Goal: Transaction & Acquisition: Purchase product/service

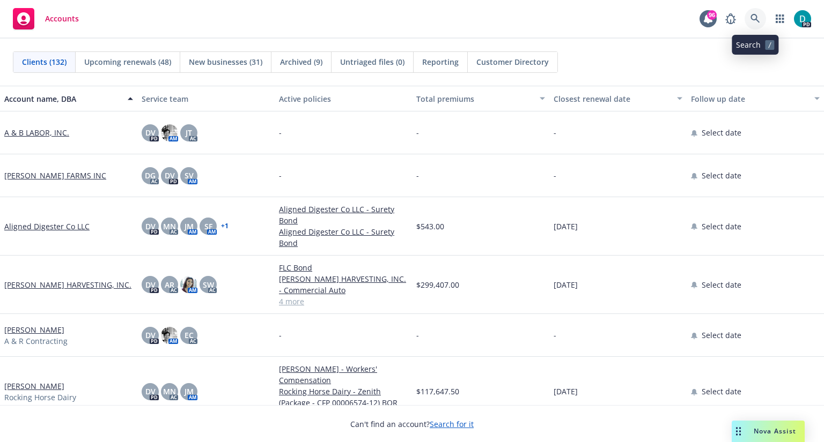
click at [755, 20] on icon at bounding box center [754, 18] width 9 height 9
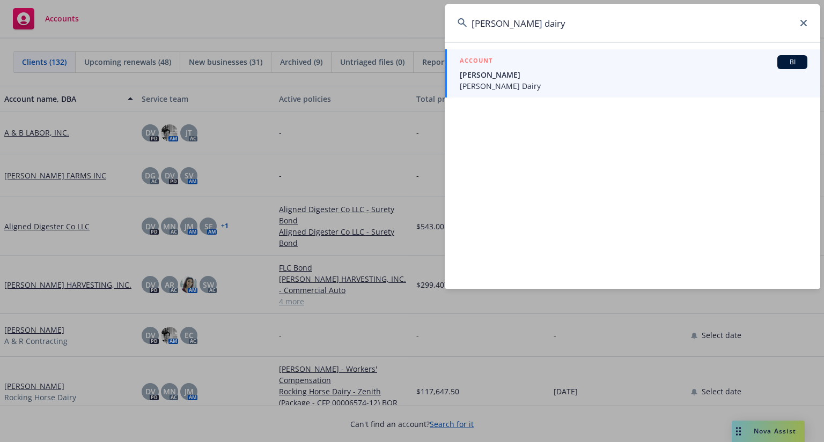
type input "tony sousa dairy"
click at [489, 75] on span "[PERSON_NAME]" at bounding box center [634, 74] width 348 height 11
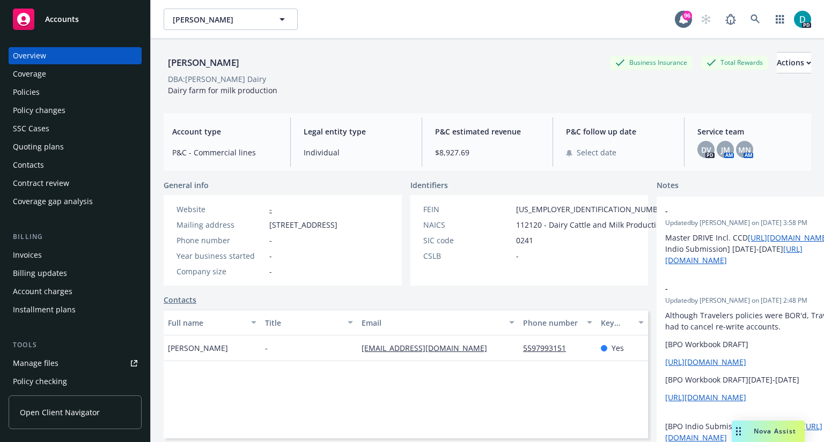
click at [52, 92] on div "Policies" at bounding box center [75, 92] width 124 height 17
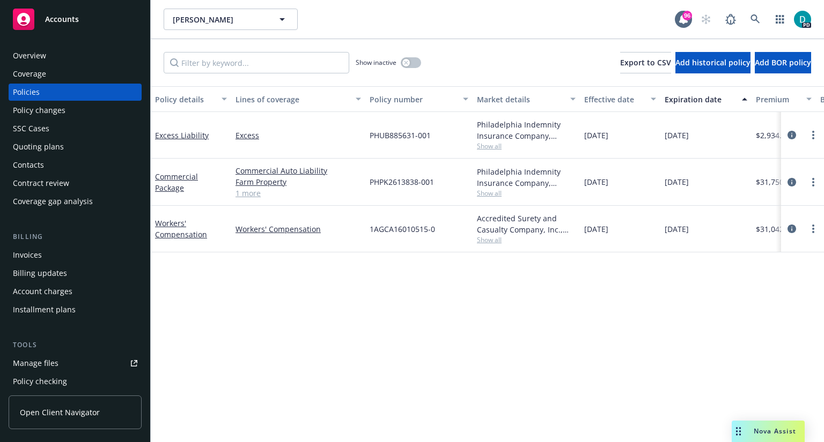
click at [60, 149] on div "Quoting plans" at bounding box center [38, 146] width 51 height 17
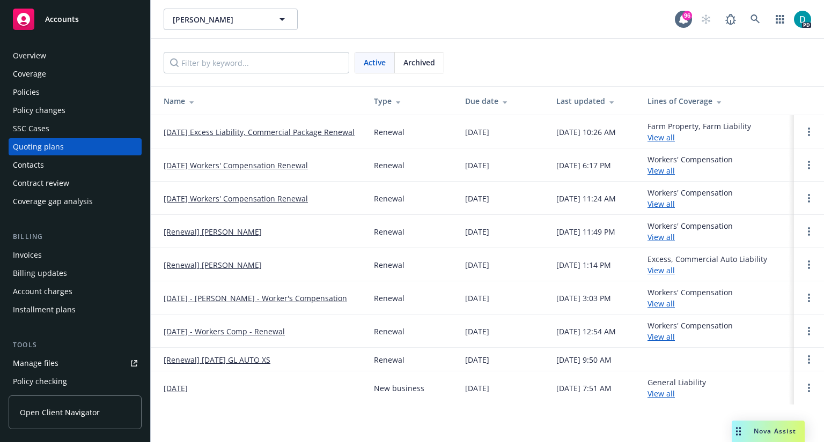
click at [342, 131] on link "[DATE] Excess Liability, Commercial Package Renewal" at bounding box center [259, 132] width 191 height 11
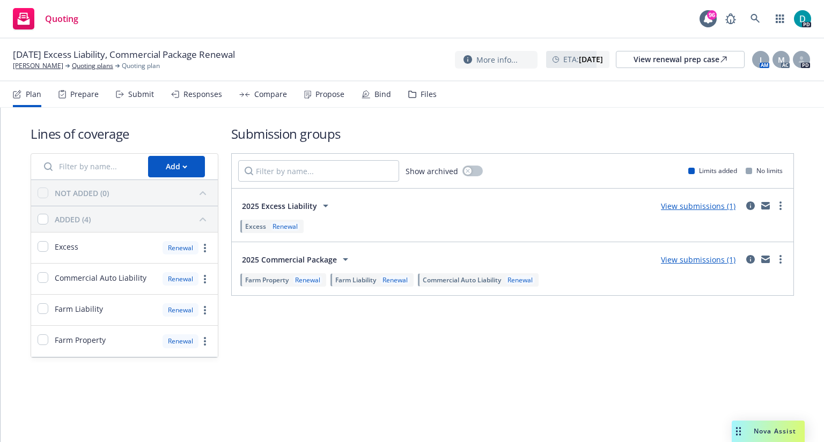
click at [123, 93] on icon at bounding box center [120, 95] width 8 height 8
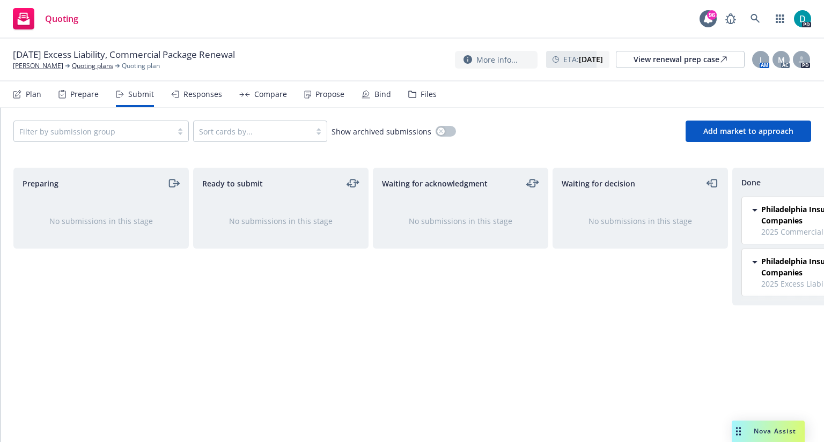
scroll to position [0, 97]
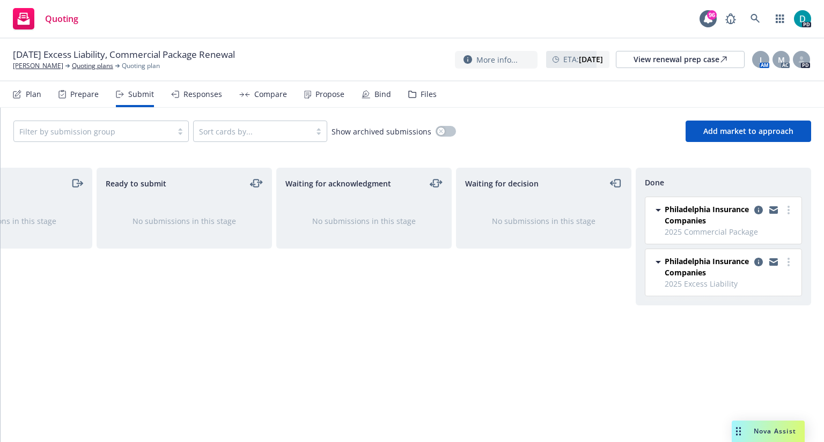
click at [205, 91] on div "Responses" at bounding box center [202, 94] width 39 height 9
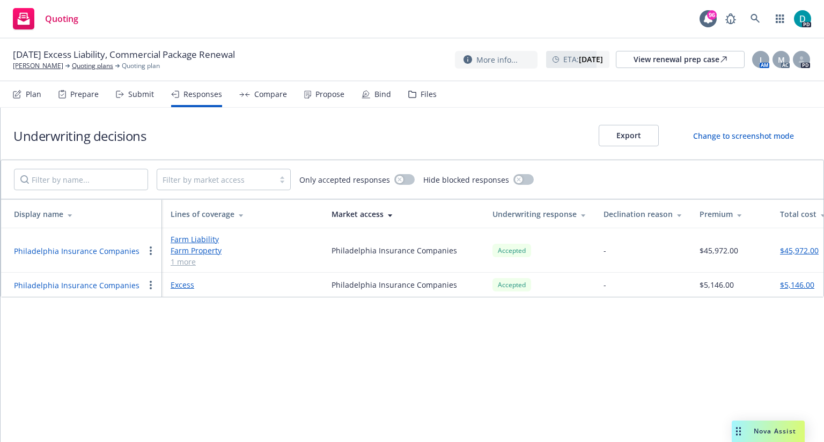
click at [200, 241] on link "Farm Liability" at bounding box center [243, 239] width 144 height 11
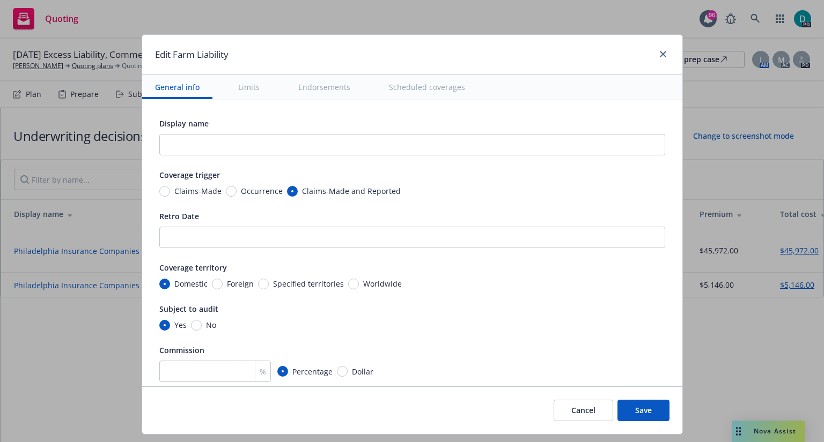
click at [586, 410] on button "Cancel" at bounding box center [583, 410] width 60 height 21
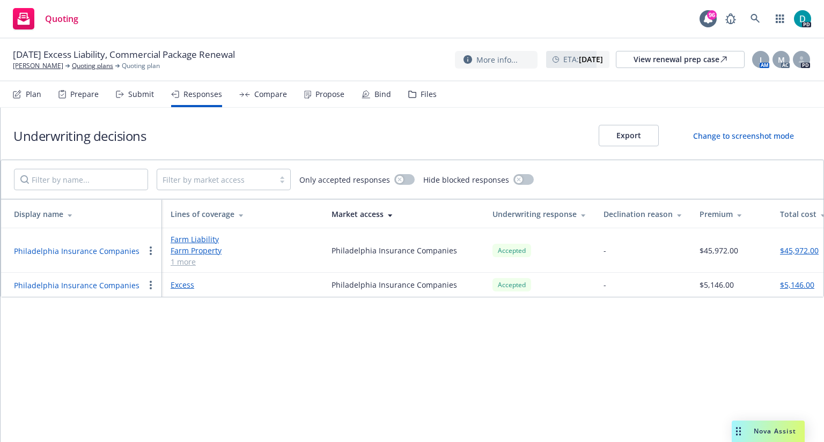
click at [327, 94] on div "Propose" at bounding box center [329, 94] width 29 height 9
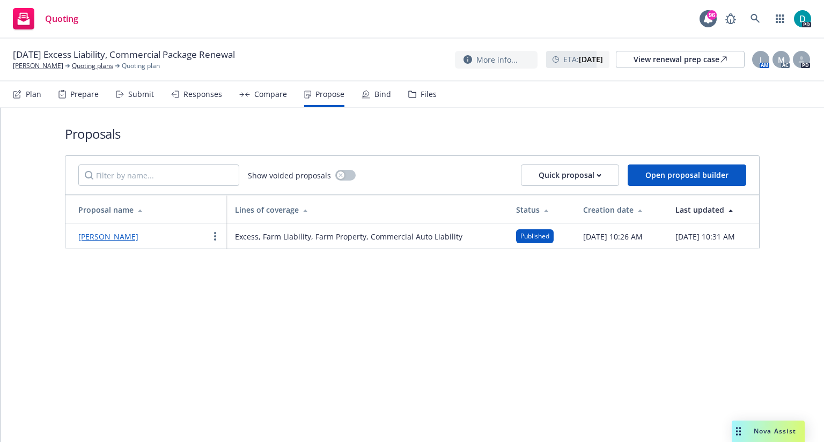
click at [113, 242] on link "Tony Sousa" at bounding box center [108, 237] width 60 height 10
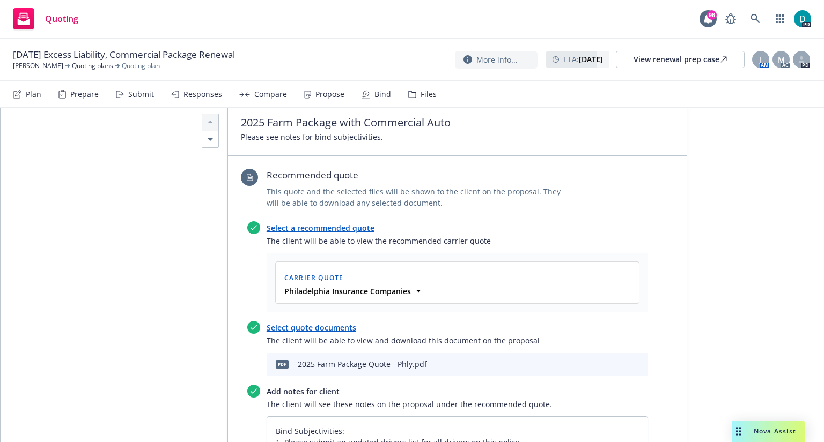
scroll to position [378, 0]
click at [620, 361] on icon "preview file" at bounding box center [621, 365] width 10 height 8
type textarea "x"
